Goal: Navigation & Orientation: Understand site structure

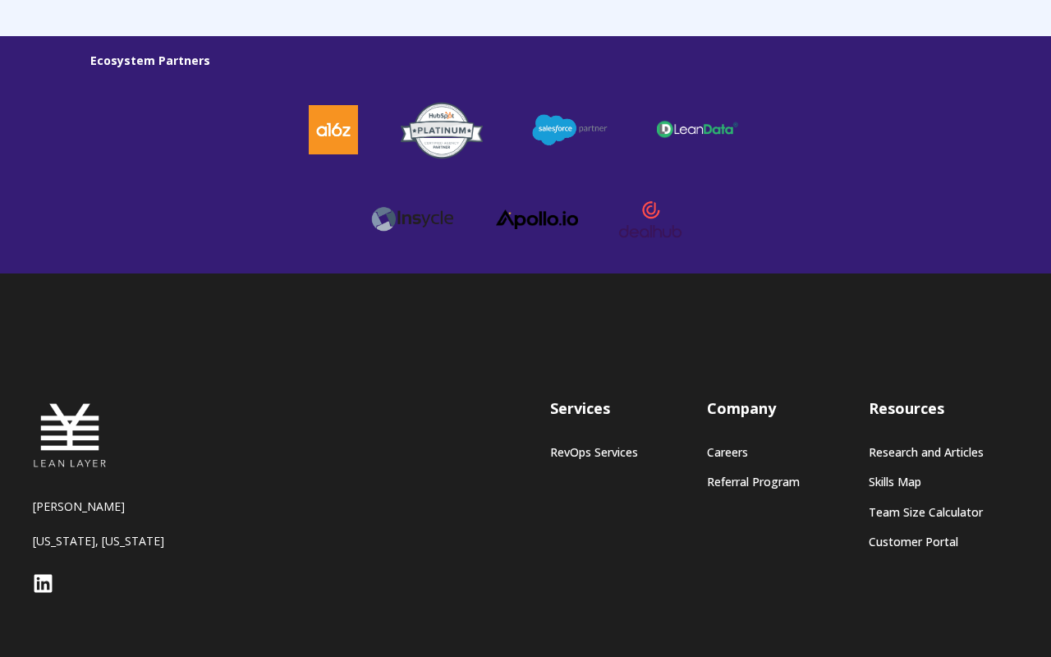
scroll to position [4665, 0]
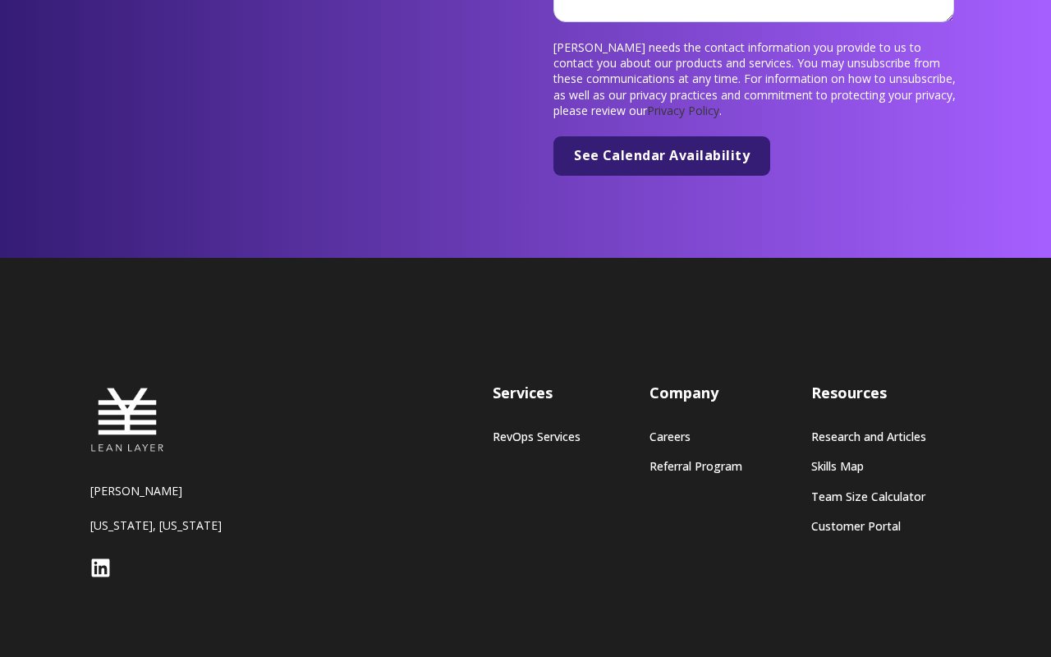
scroll to position [6342, 0]
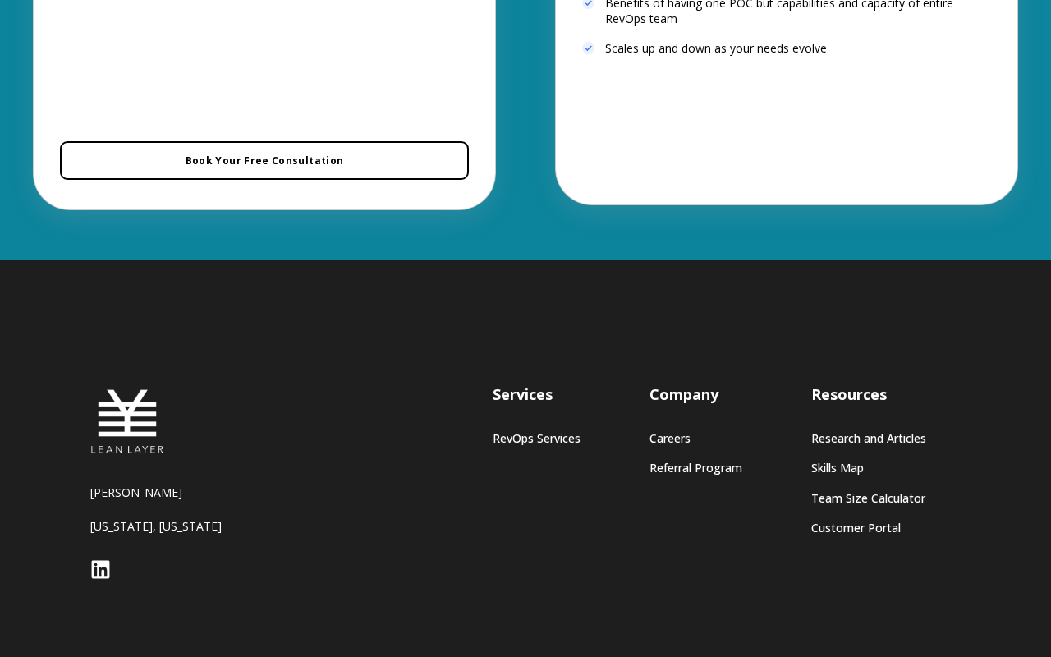
scroll to position [3849, 0]
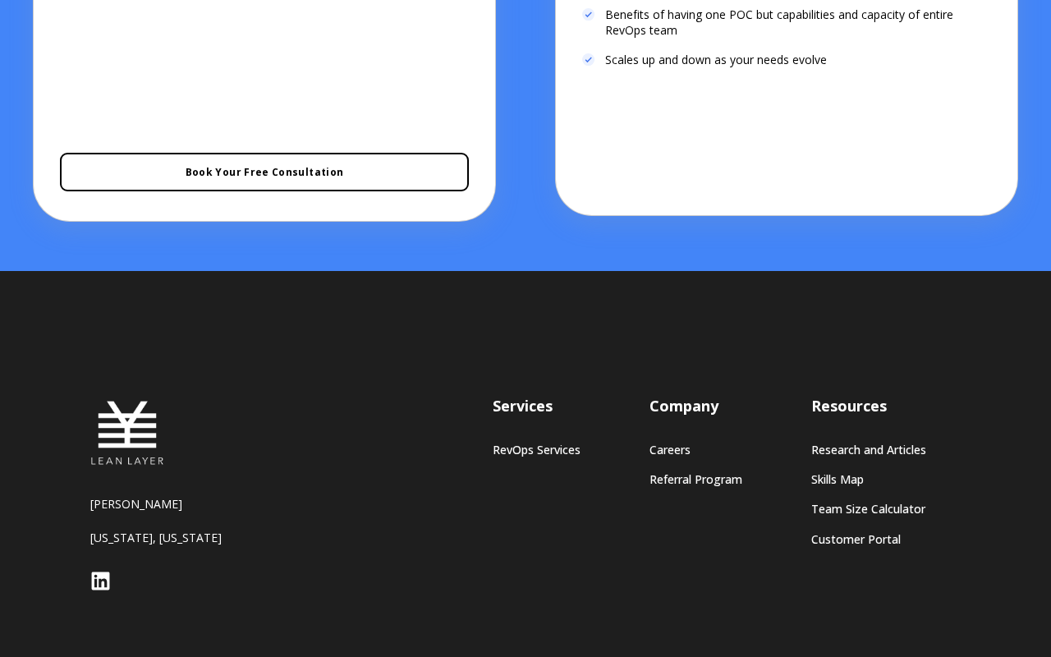
scroll to position [3942, 0]
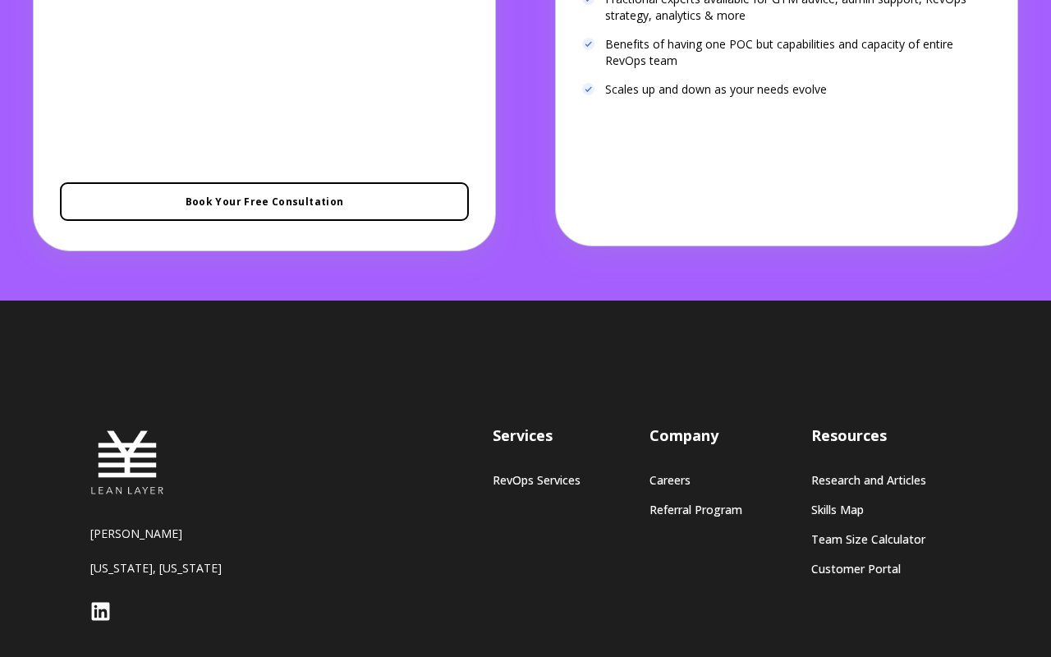
scroll to position [3725, 0]
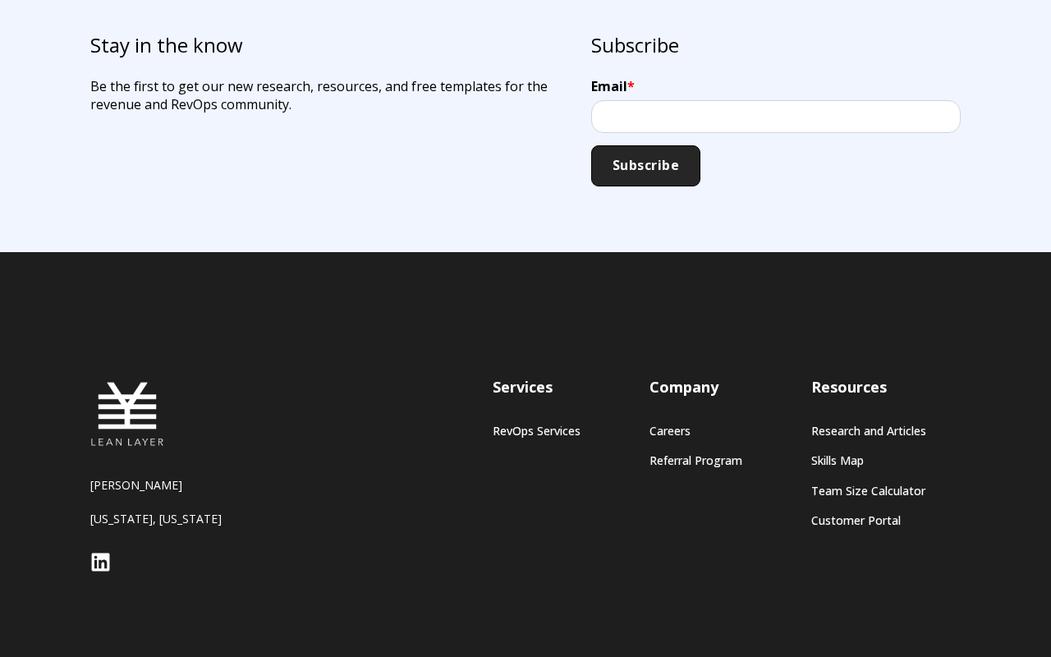
scroll to position [1706, 0]
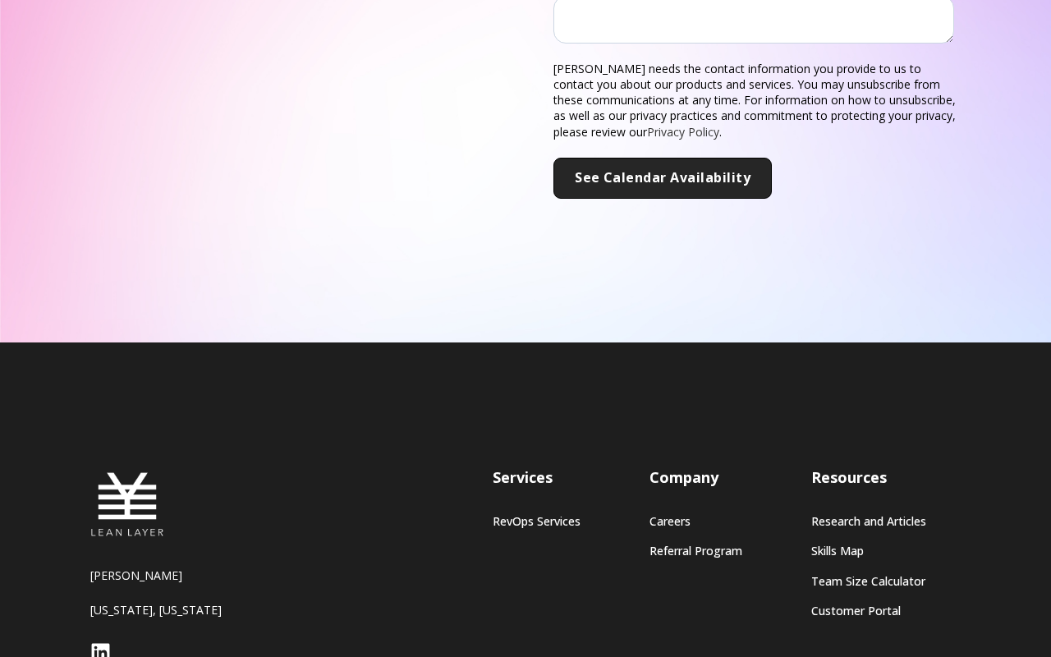
scroll to position [646, 0]
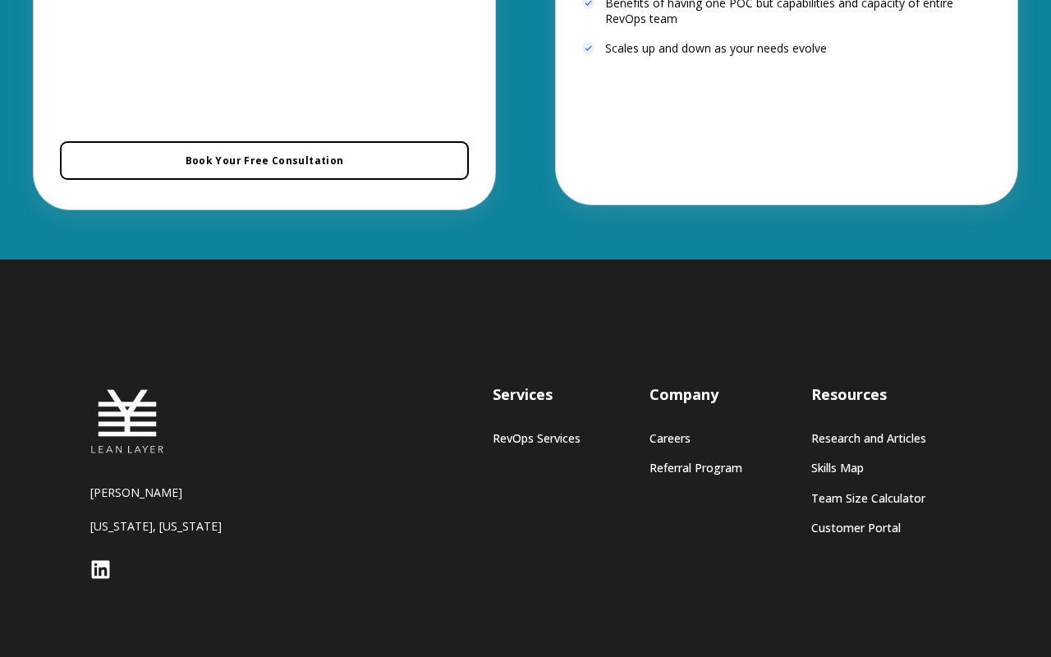
scroll to position [3849, 0]
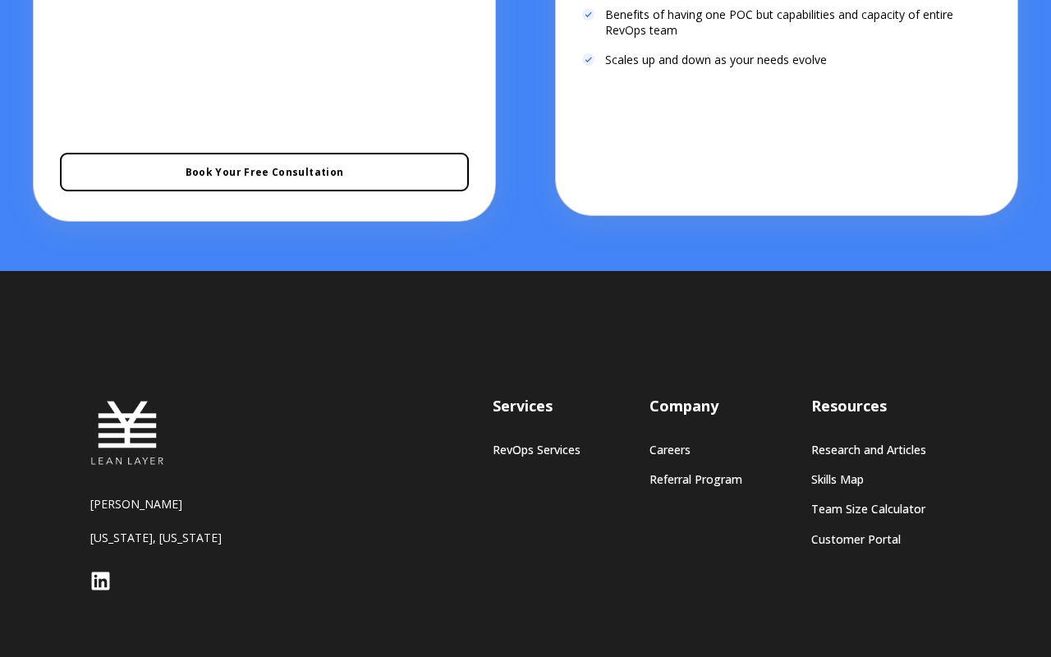
scroll to position [3942, 0]
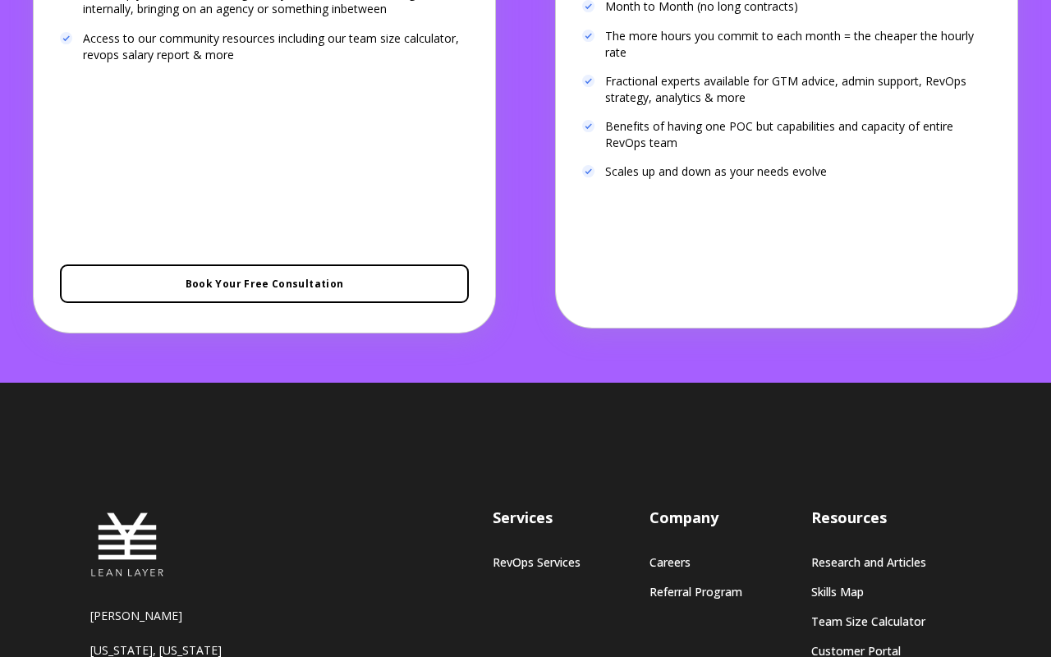
scroll to position [3696, 0]
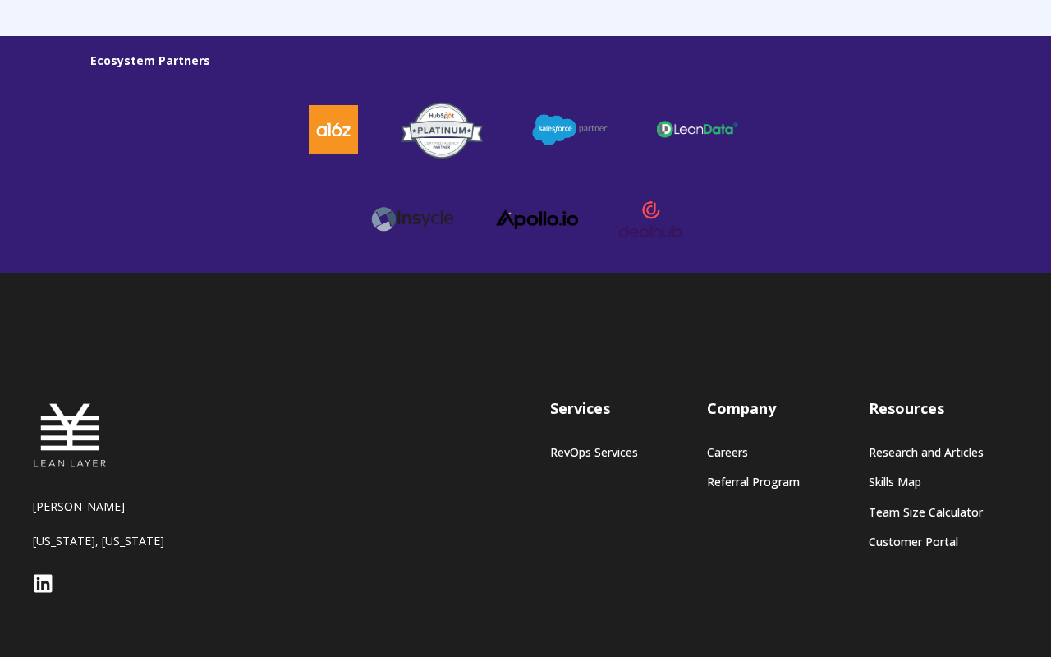
scroll to position [4665, 0]
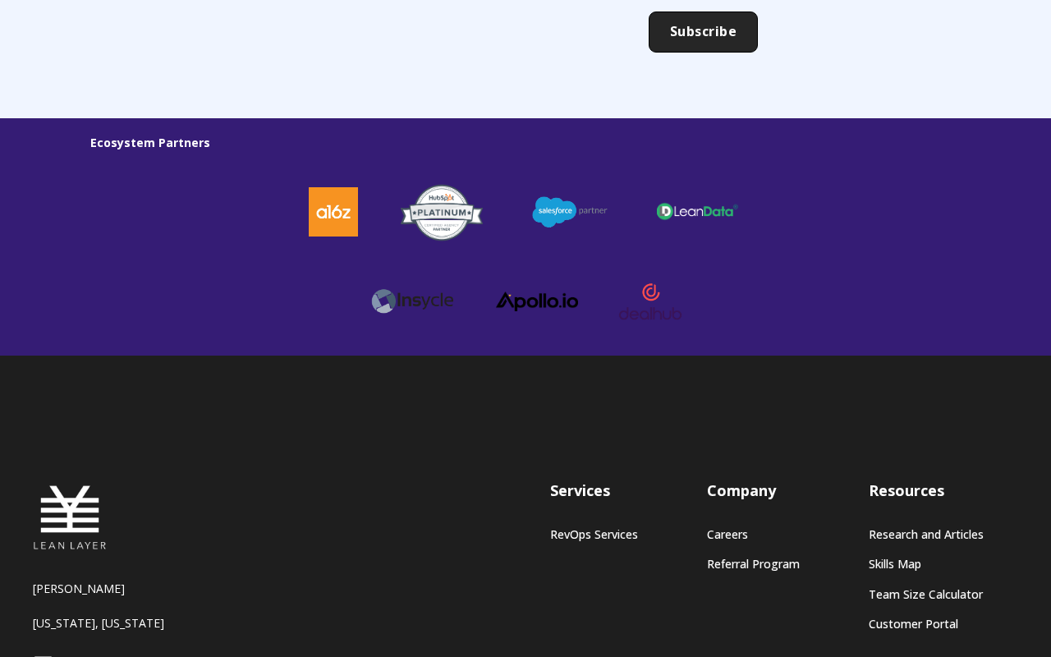
scroll to position [4665, 0]
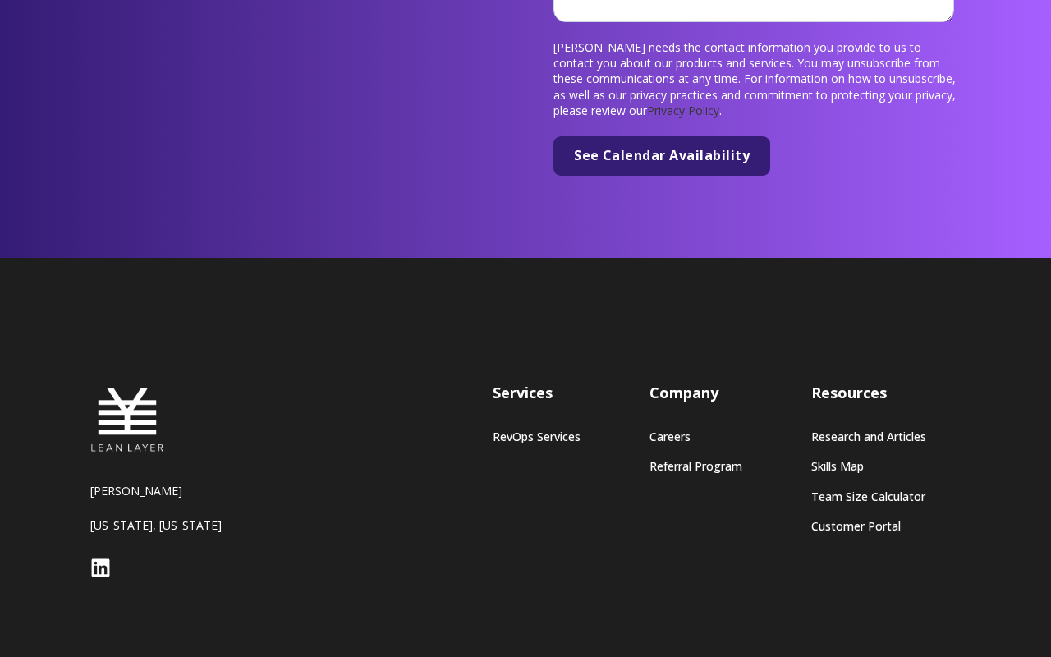
scroll to position [6342, 0]
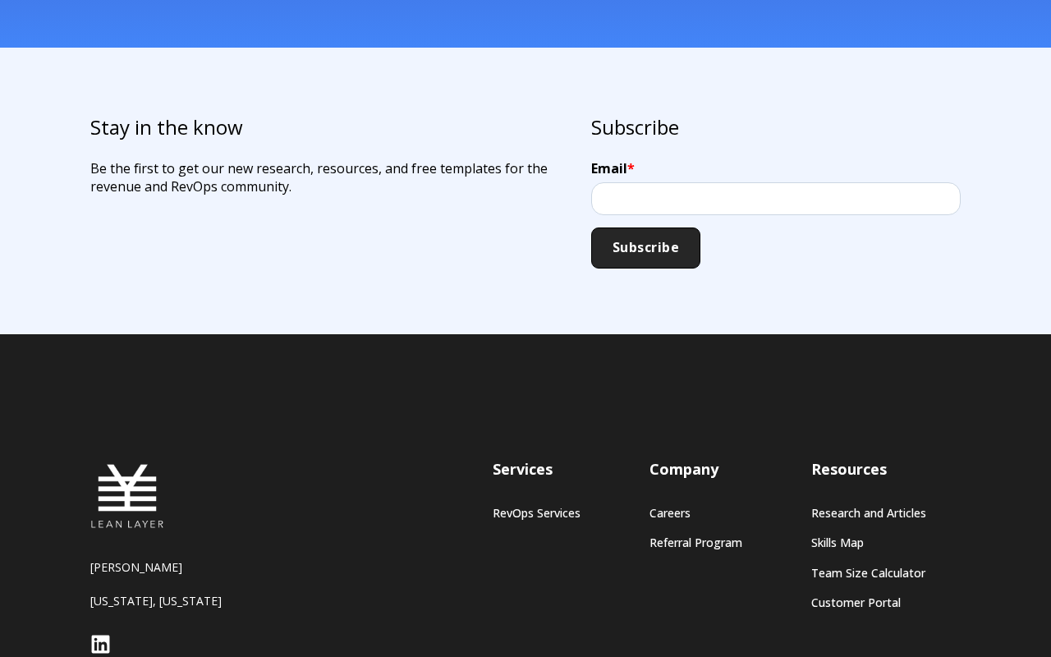
scroll to position [1706, 0]
